Goal: Task Accomplishment & Management: Manage account settings

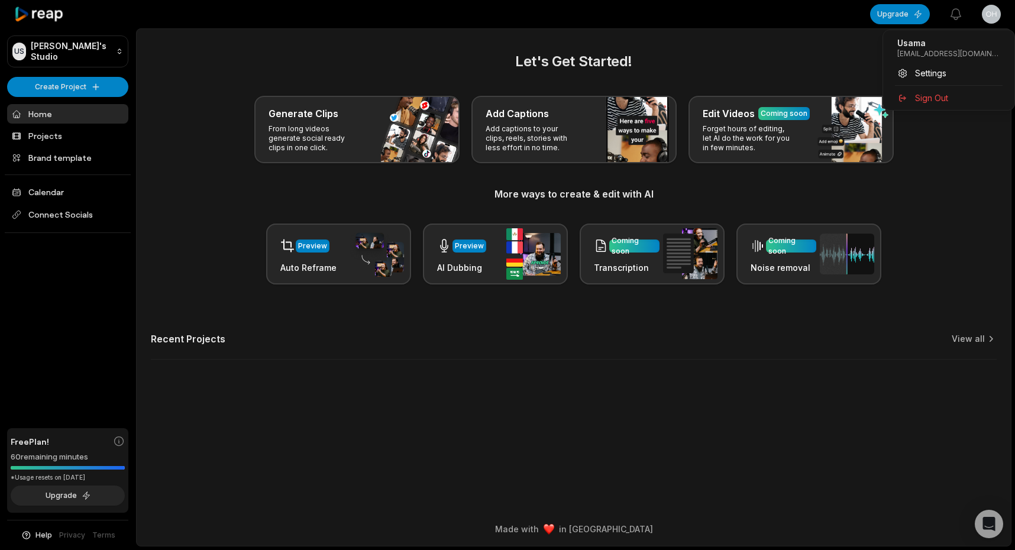
click at [986, 18] on html "US Usama's Studio Create Project Home Projects Brand template Calendar Connect …" at bounding box center [507, 275] width 1015 height 550
click at [948, 96] on span "Sign Out" at bounding box center [931, 98] width 33 height 12
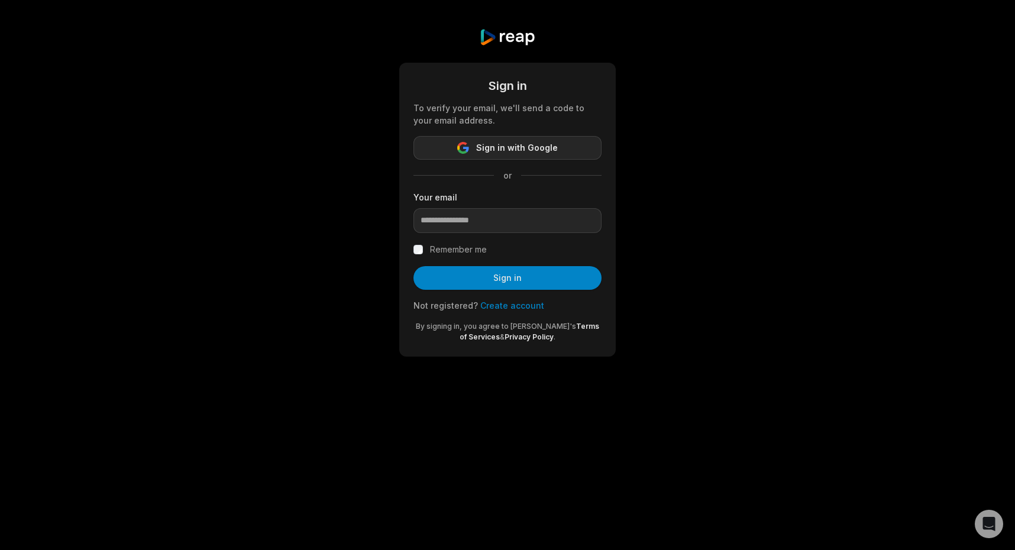
click at [536, 152] on span "Sign in with Google" at bounding box center [517, 148] width 82 height 14
